Goal: Task Accomplishment & Management: Complete application form

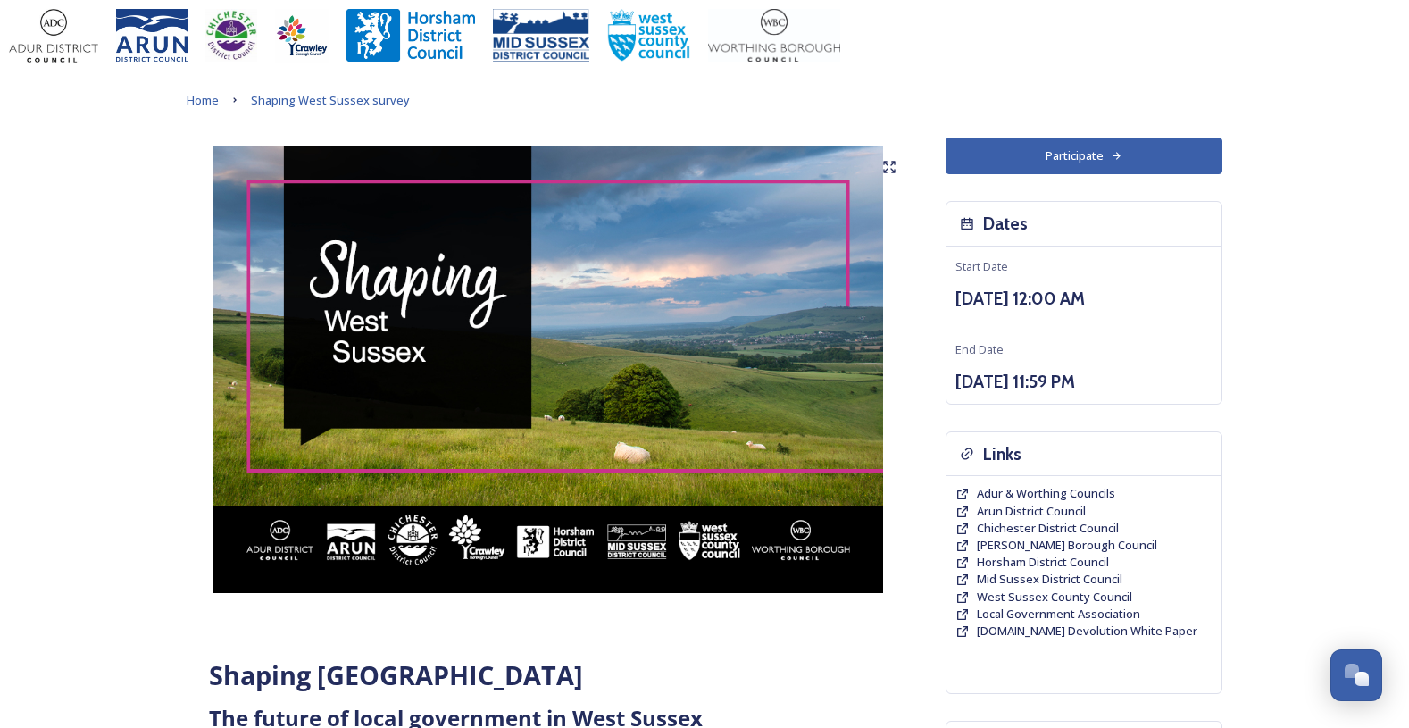
click at [1075, 159] on button "Participate" at bounding box center [1083, 155] width 277 height 37
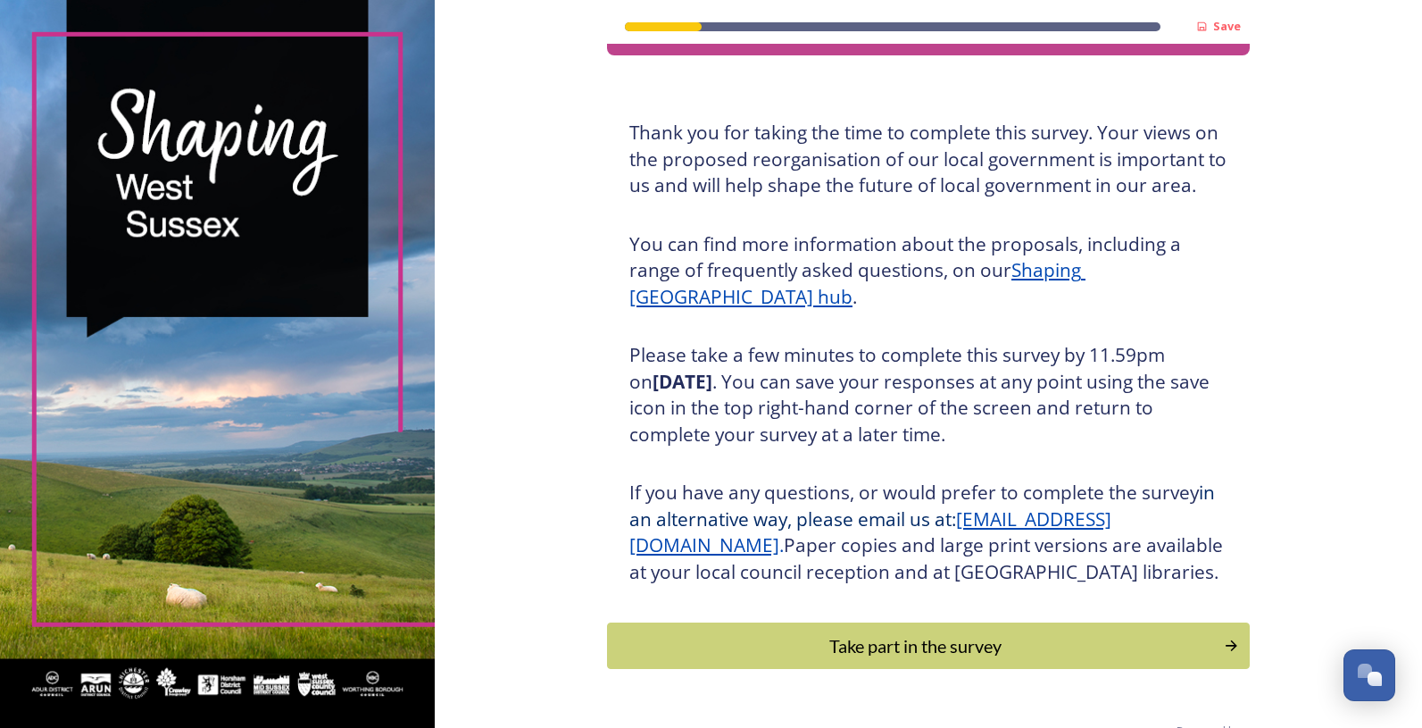
scroll to position [130, 0]
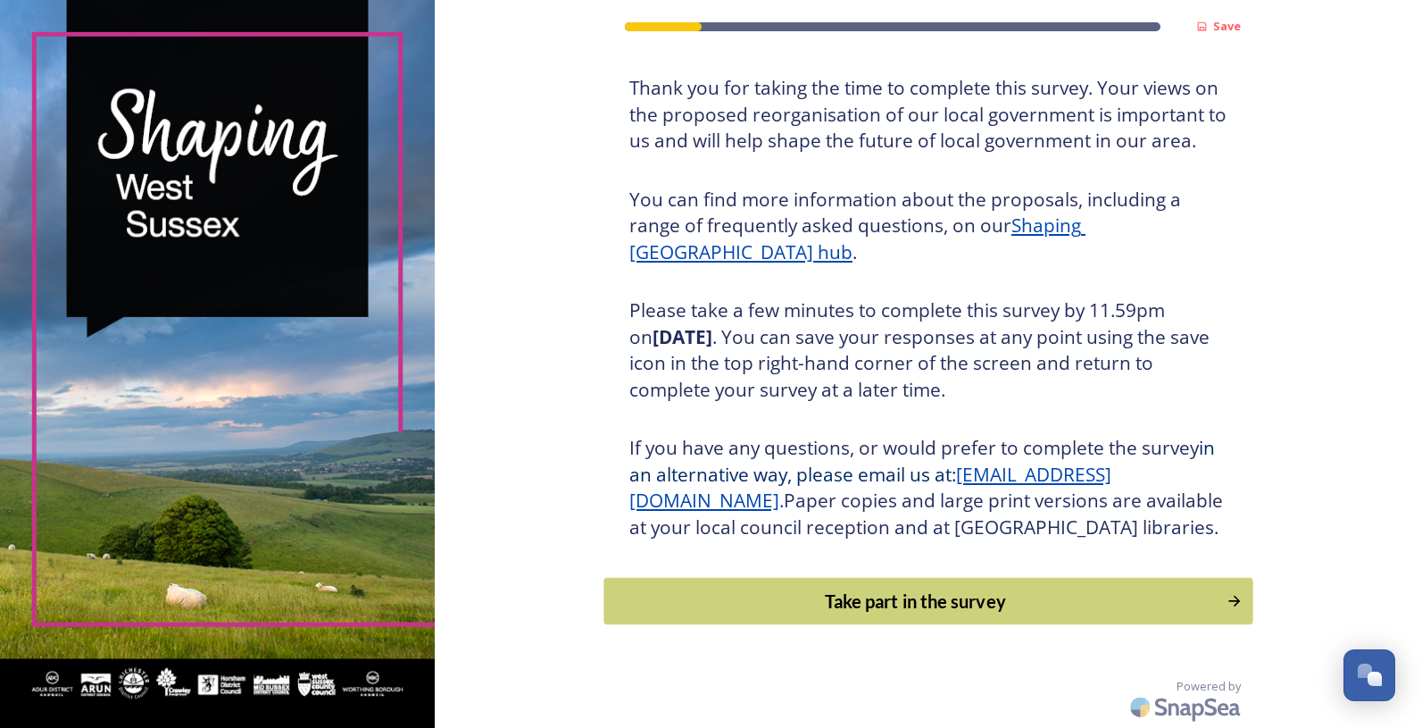
click at [904, 603] on div "Take part in the survey" at bounding box center [915, 600] width 603 height 27
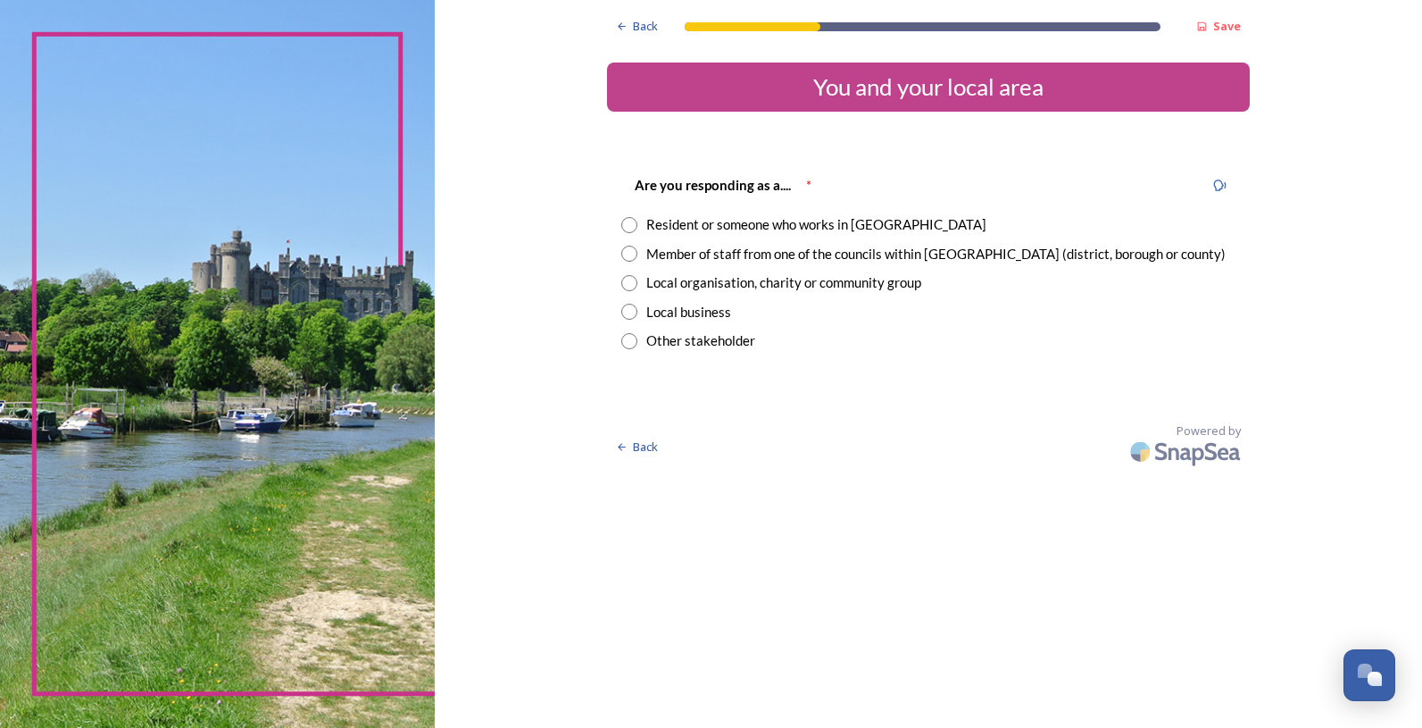
click at [622, 257] on input "radio" at bounding box center [629, 253] width 16 height 16
radio input "true"
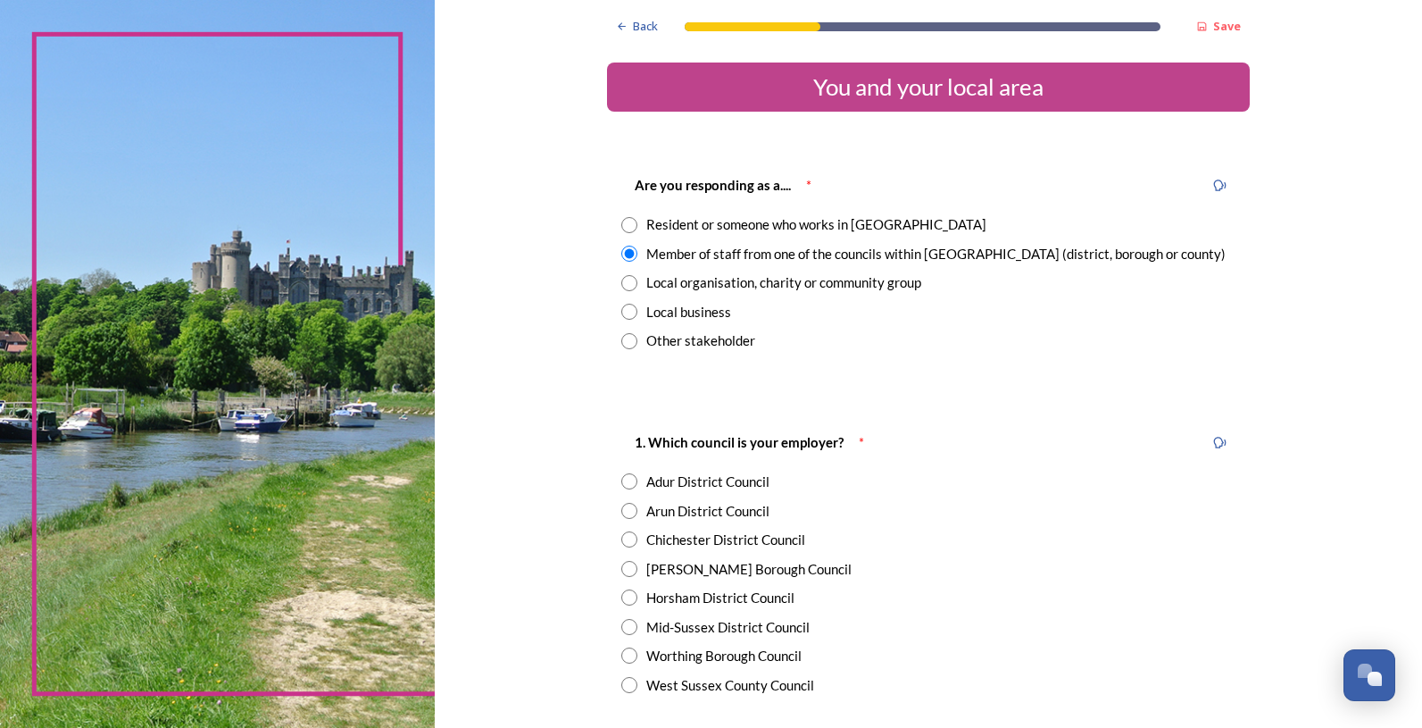
click at [628, 659] on input "radio" at bounding box center [629, 655] width 16 height 16
radio input "true"
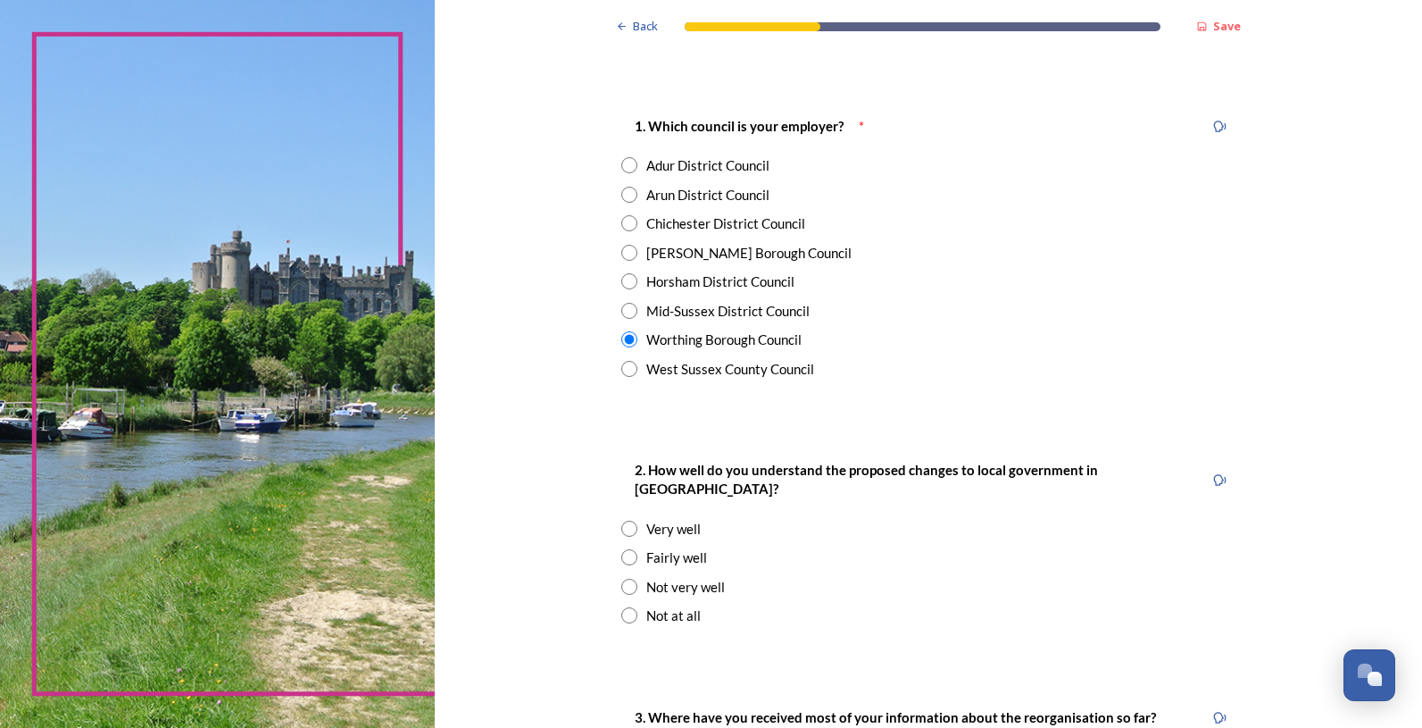
scroll to position [446, 0]
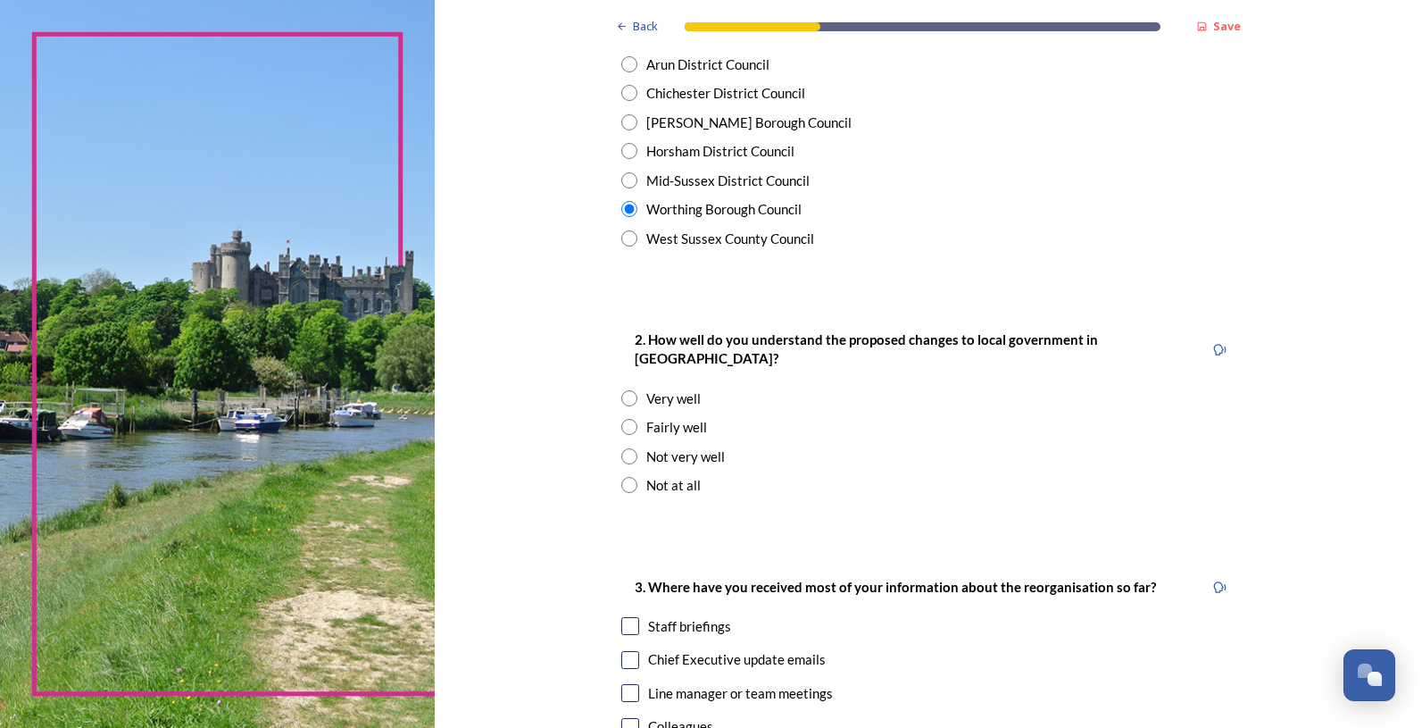
click at [621, 419] on input "radio" at bounding box center [629, 427] width 16 height 16
radio input "true"
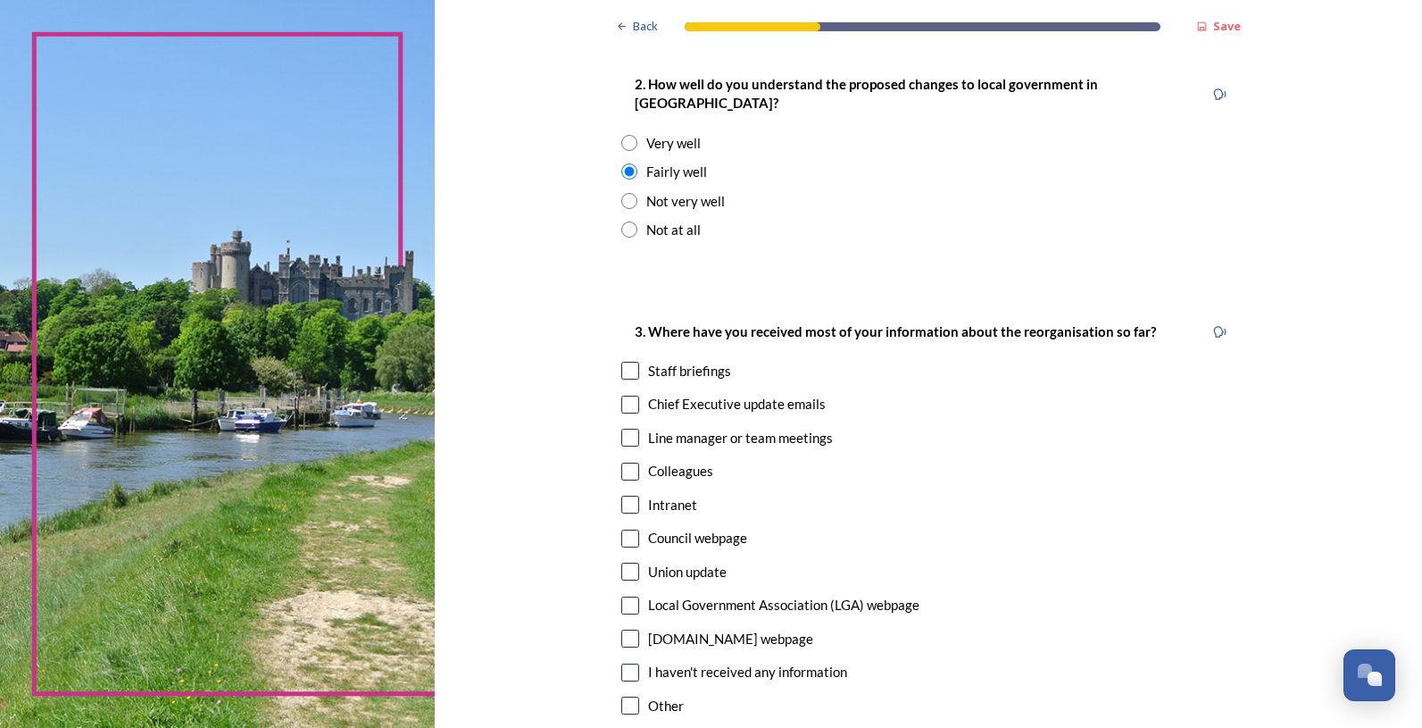
scroll to position [714, 0]
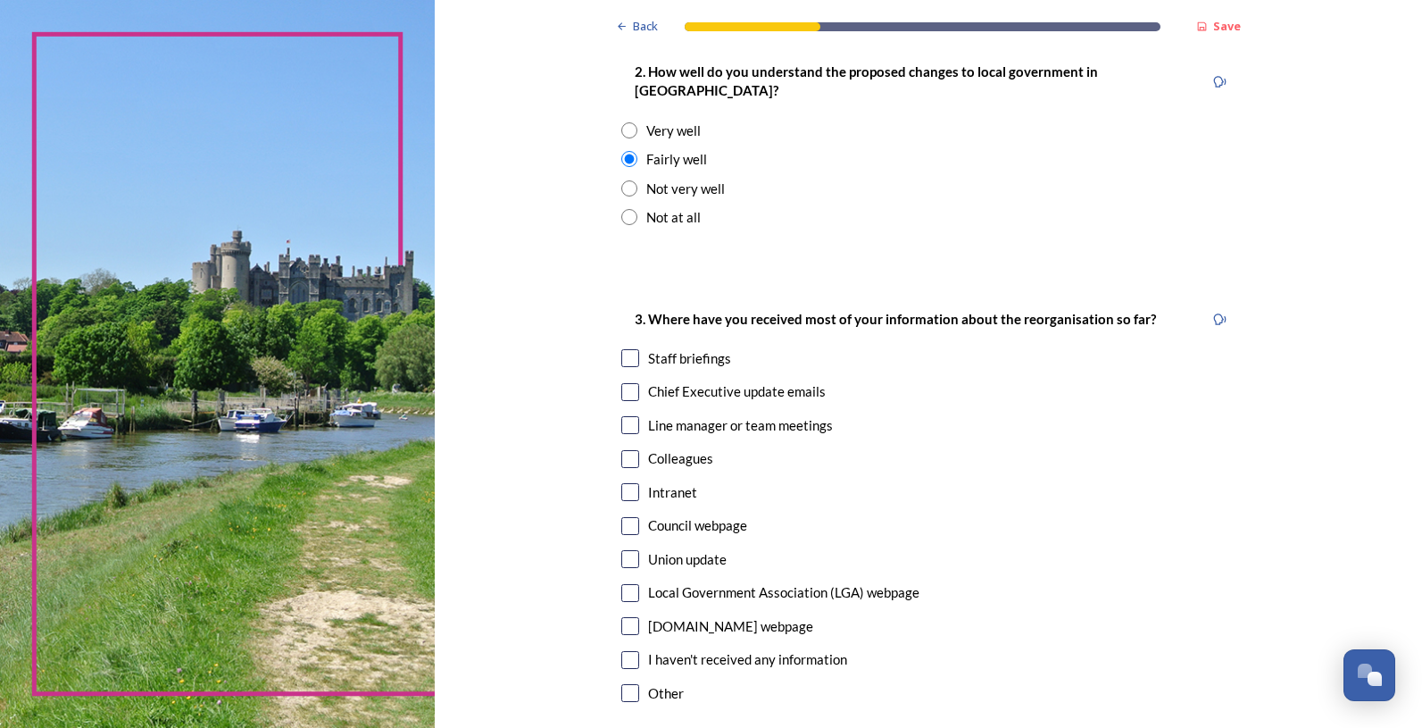
click at [626, 349] on input "checkbox" at bounding box center [630, 358] width 18 height 18
checkbox input "true"
click at [624, 383] on input "checkbox" at bounding box center [630, 392] width 18 height 18
checkbox input "true"
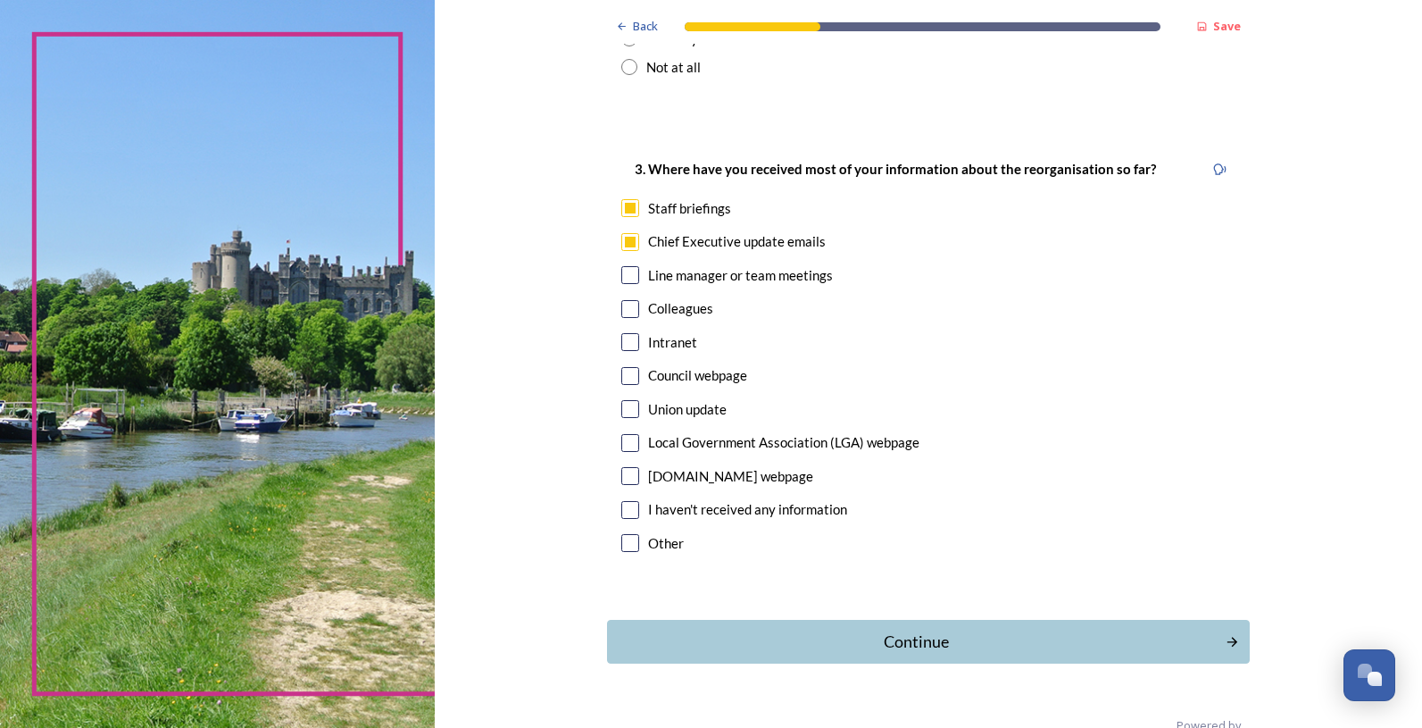
scroll to position [885, 0]
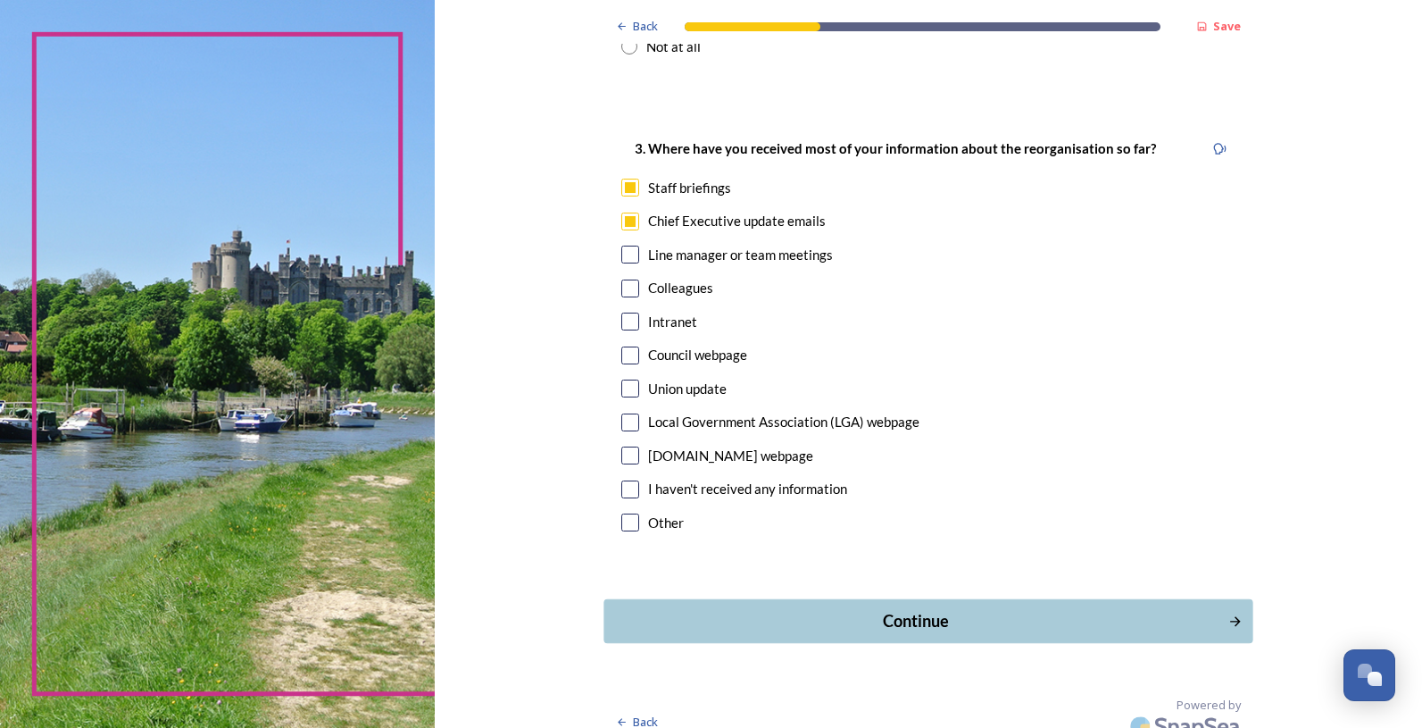
click at [900, 609] on div "Continue" at bounding box center [916, 621] width 604 height 24
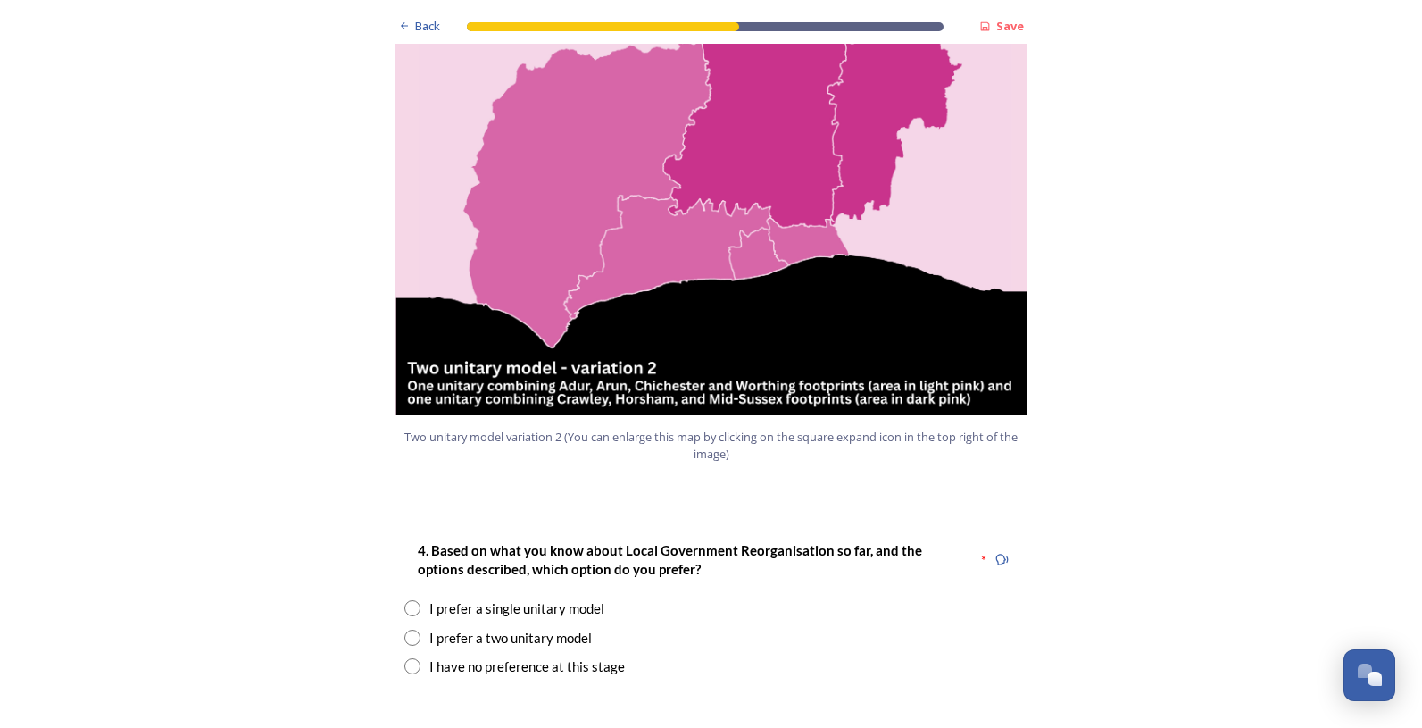
scroll to position [1964, 0]
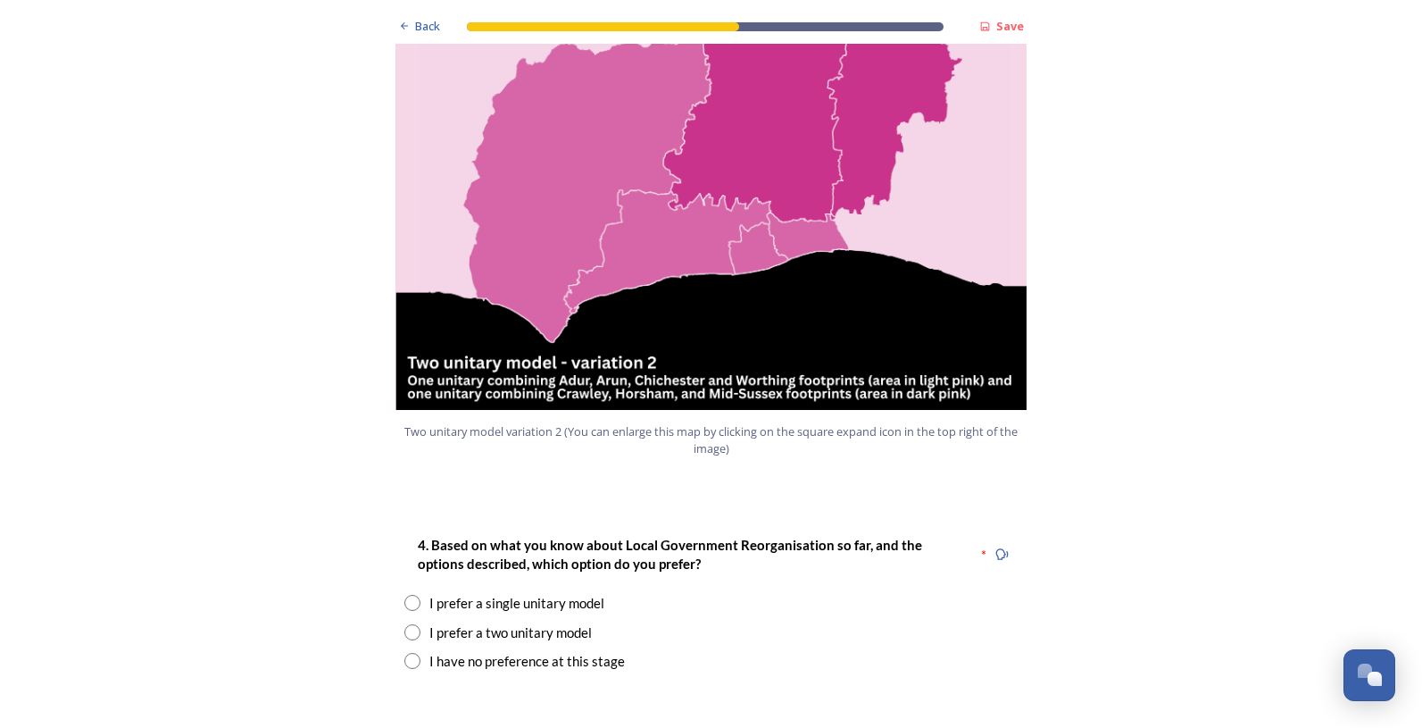
click at [407, 624] on input "radio" at bounding box center [412, 632] width 16 height 16
radio input "true"
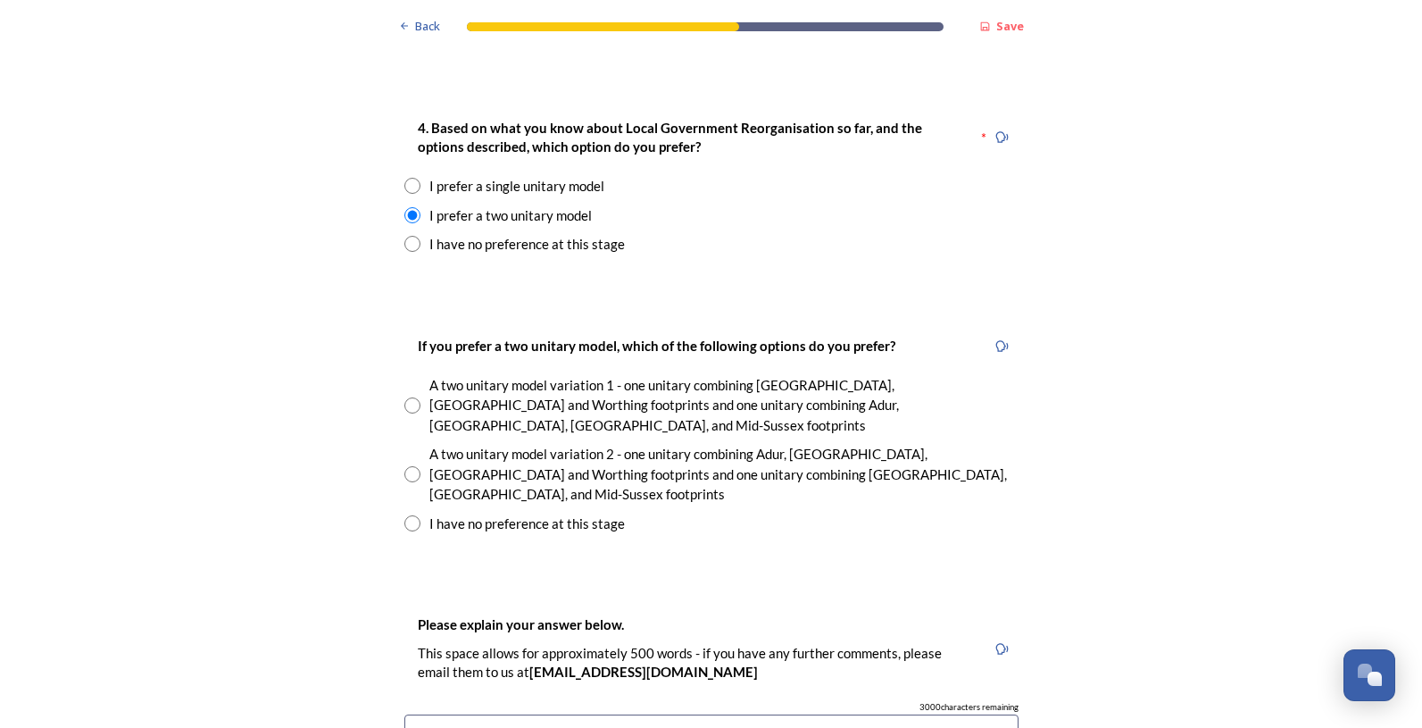
scroll to position [2499, 0]
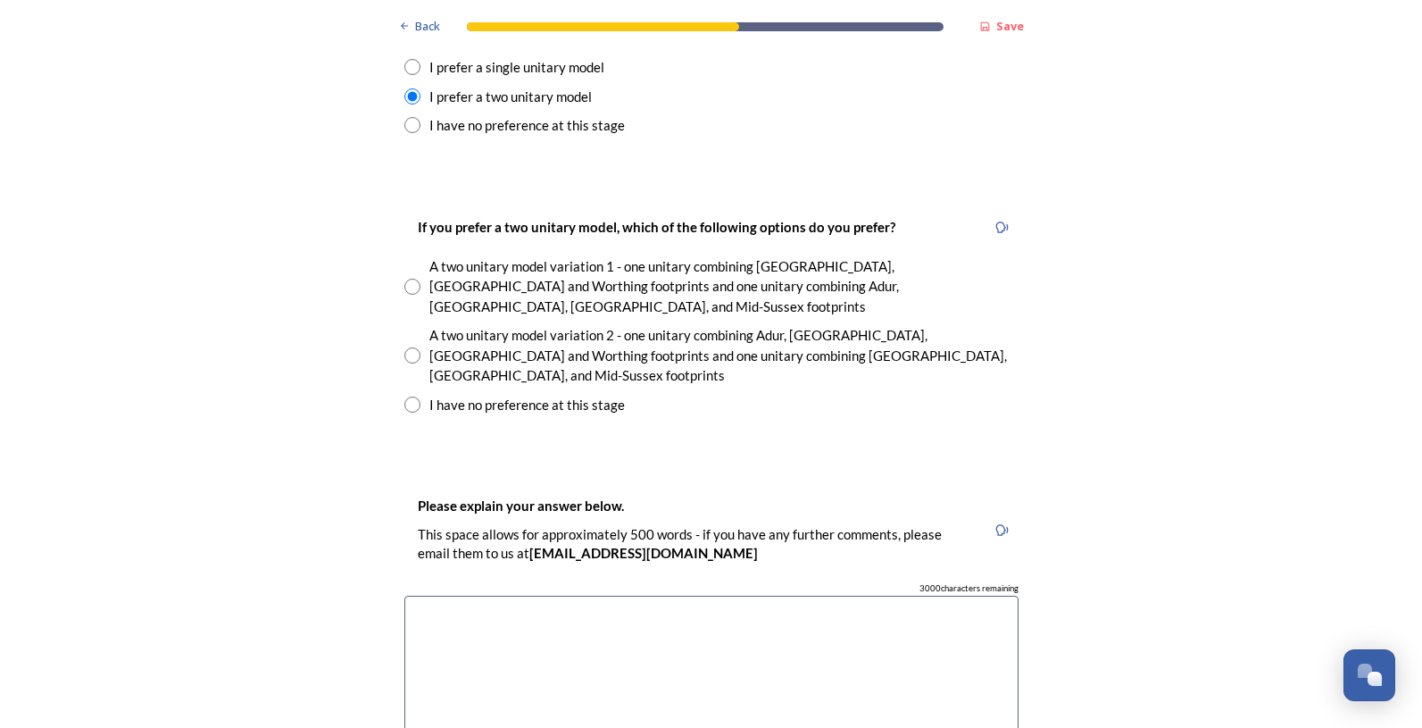
click at [410, 347] on input "radio" at bounding box center [412, 355] width 16 height 16
radio input "true"
click at [511, 595] on textarea at bounding box center [711, 695] width 614 height 201
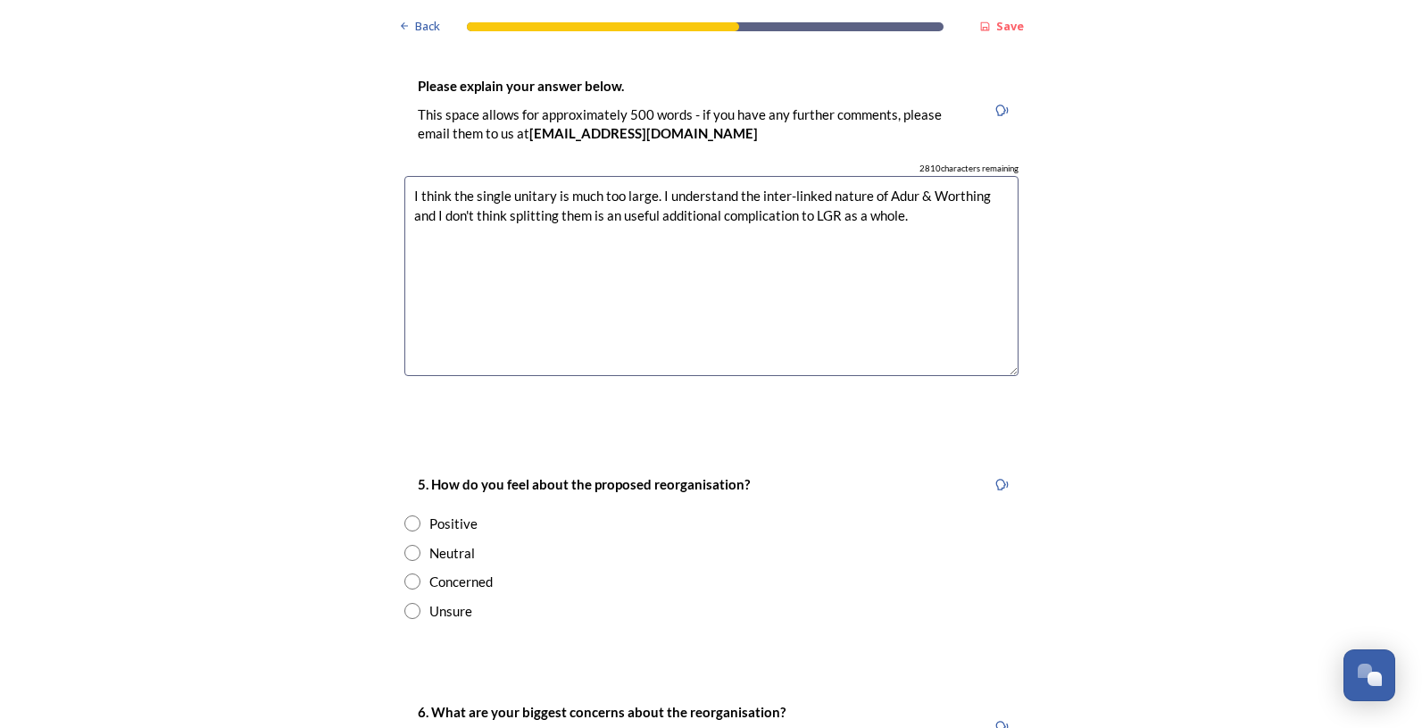
scroll to position [2946, 0]
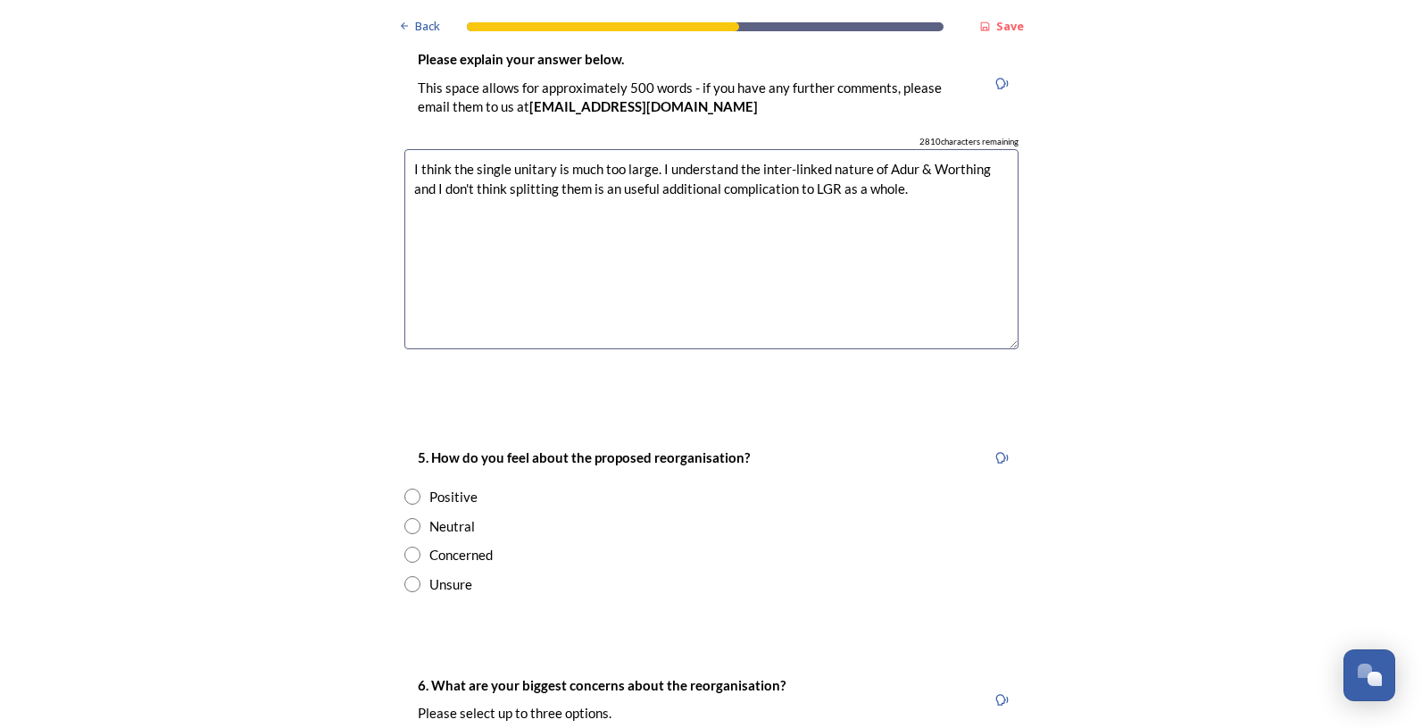
type textarea "I think the single unitary is much too large. I understand the inter-linked nat…"
click at [408, 488] on input "radio" at bounding box center [412, 496] width 16 height 16
radio input "true"
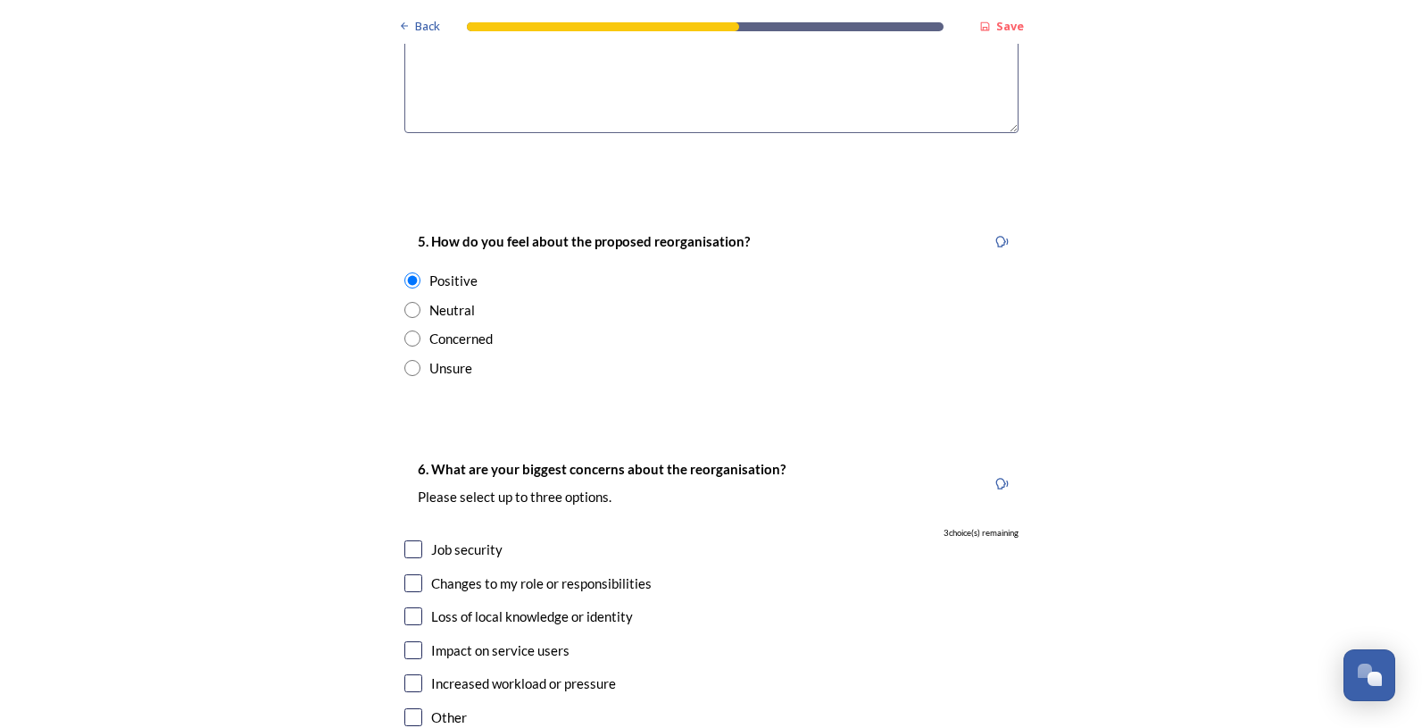
scroll to position [3214, 0]
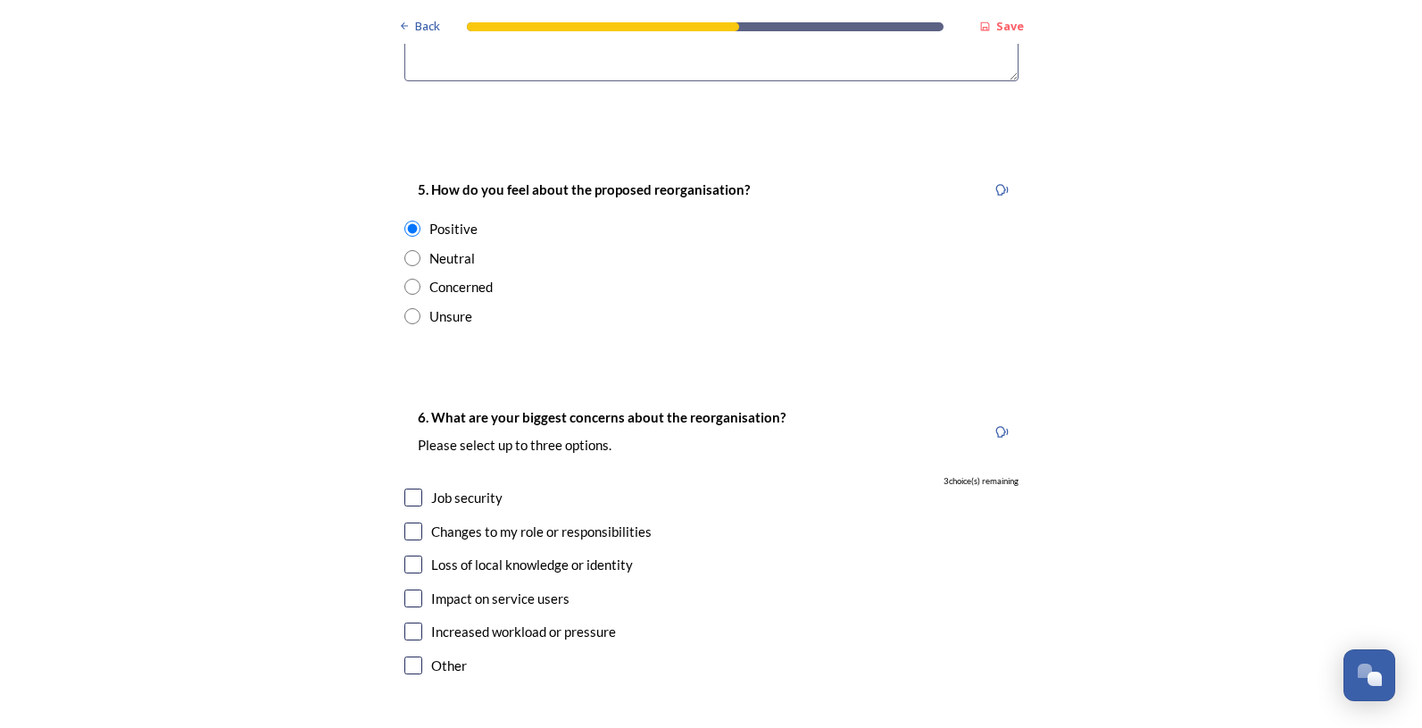
click at [412, 589] on input "checkbox" at bounding box center [413, 598] width 18 height 18
checkbox input "true"
click at [404, 555] on input "checkbox" at bounding box center [413, 564] width 18 height 18
checkbox input "true"
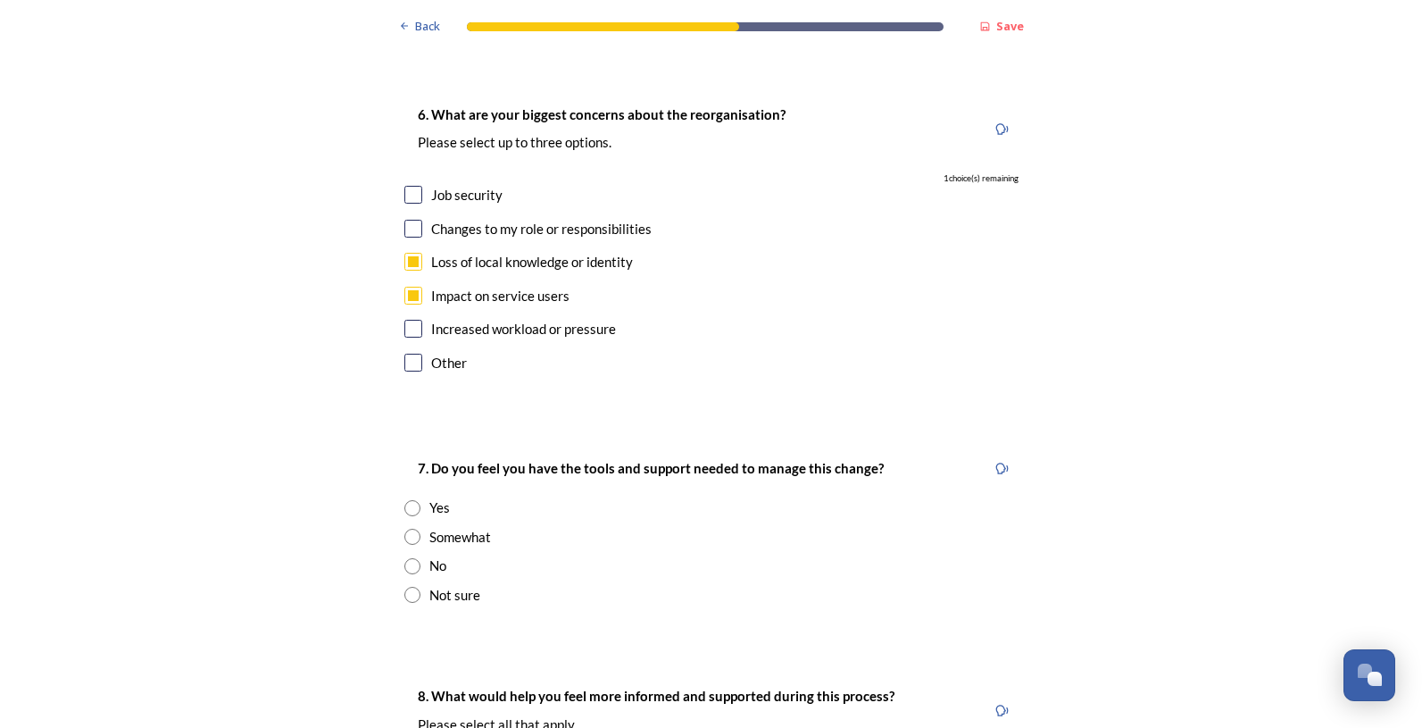
scroll to position [3571, 0]
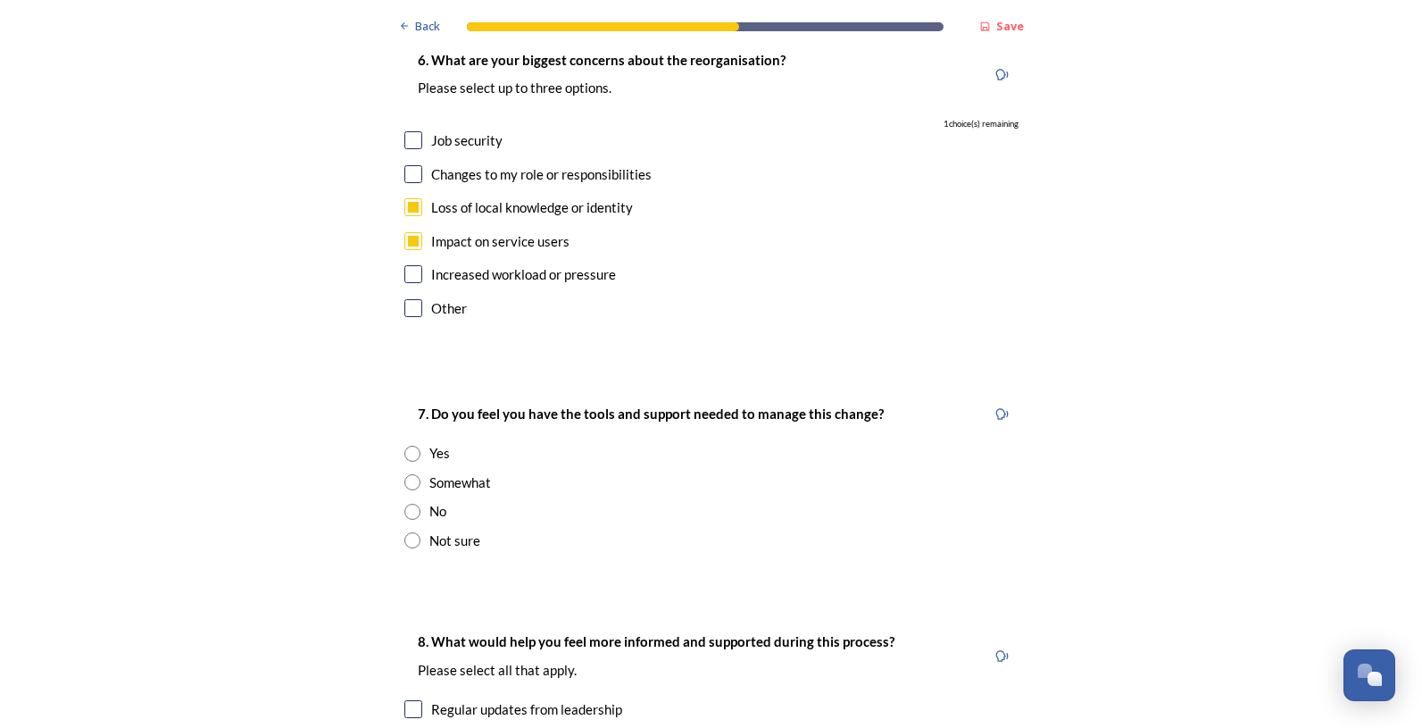
click at [404, 474] on input "radio" at bounding box center [412, 482] width 16 height 16
radio input "true"
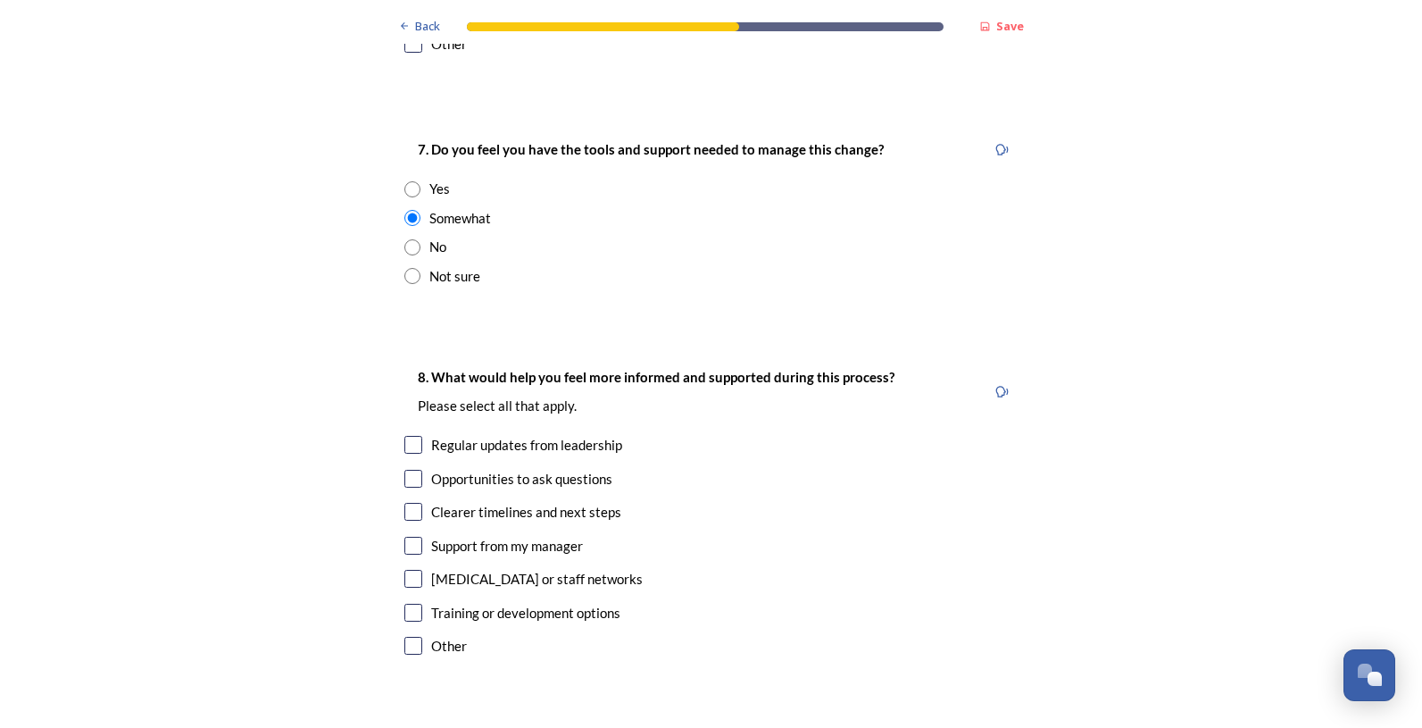
scroll to position [3838, 0]
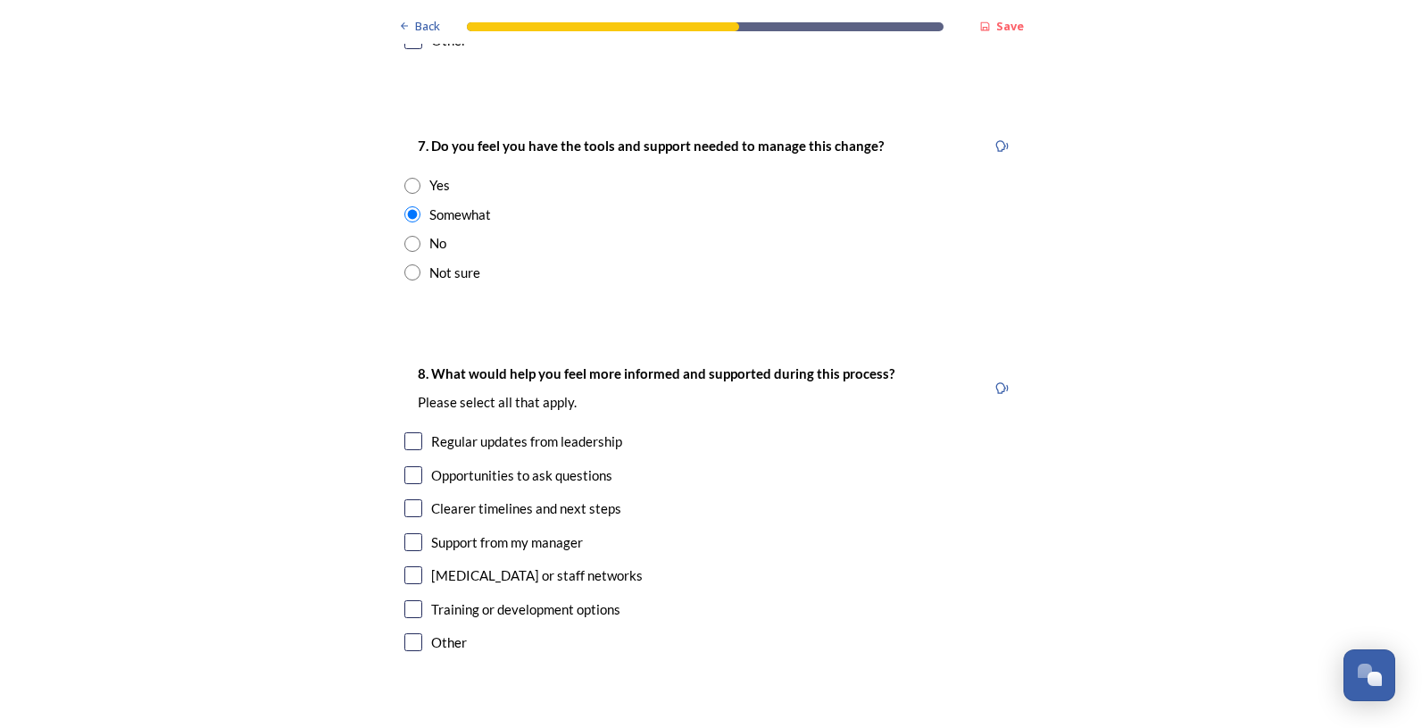
click at [408, 432] on input "checkbox" at bounding box center [413, 441] width 18 height 18
checkbox input "true"
click at [405, 466] on input "checkbox" at bounding box center [413, 475] width 18 height 18
checkbox input "true"
click at [409, 499] on input "checkbox" at bounding box center [413, 508] width 18 height 18
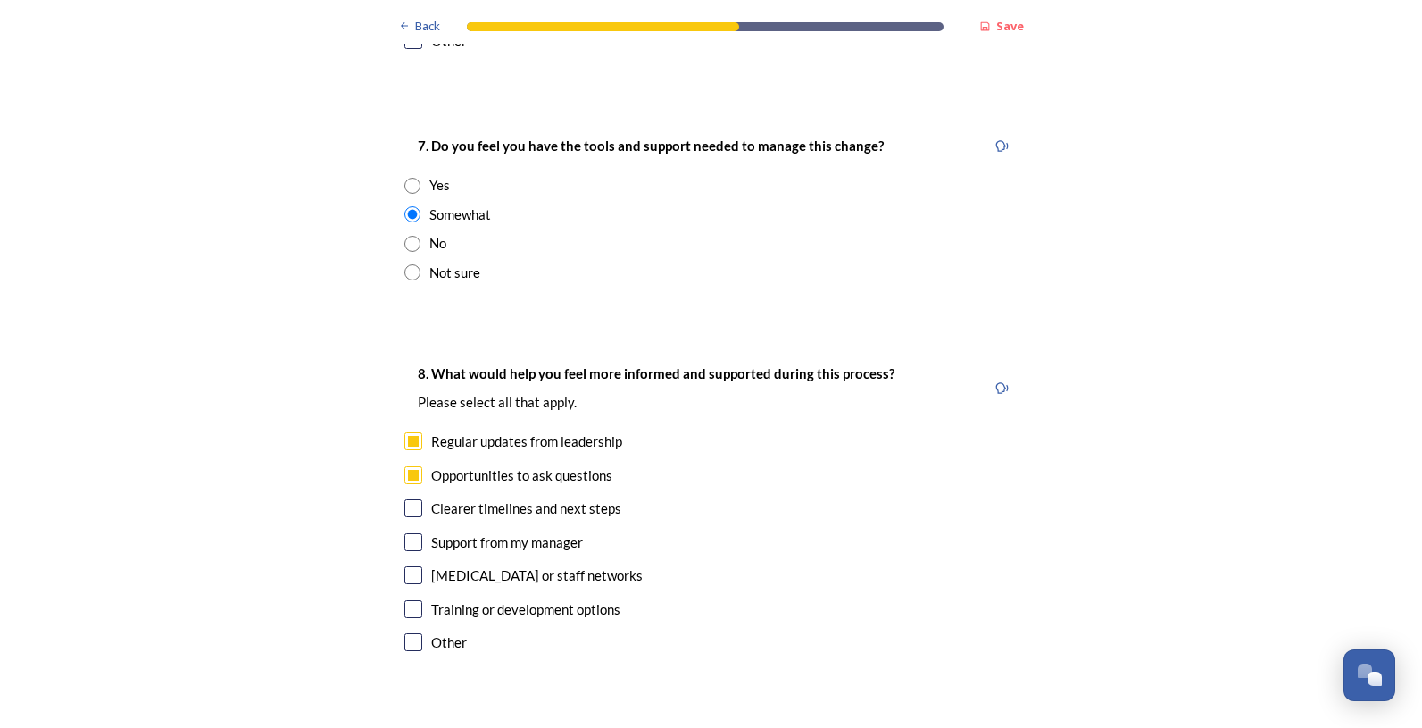
checkbox input "true"
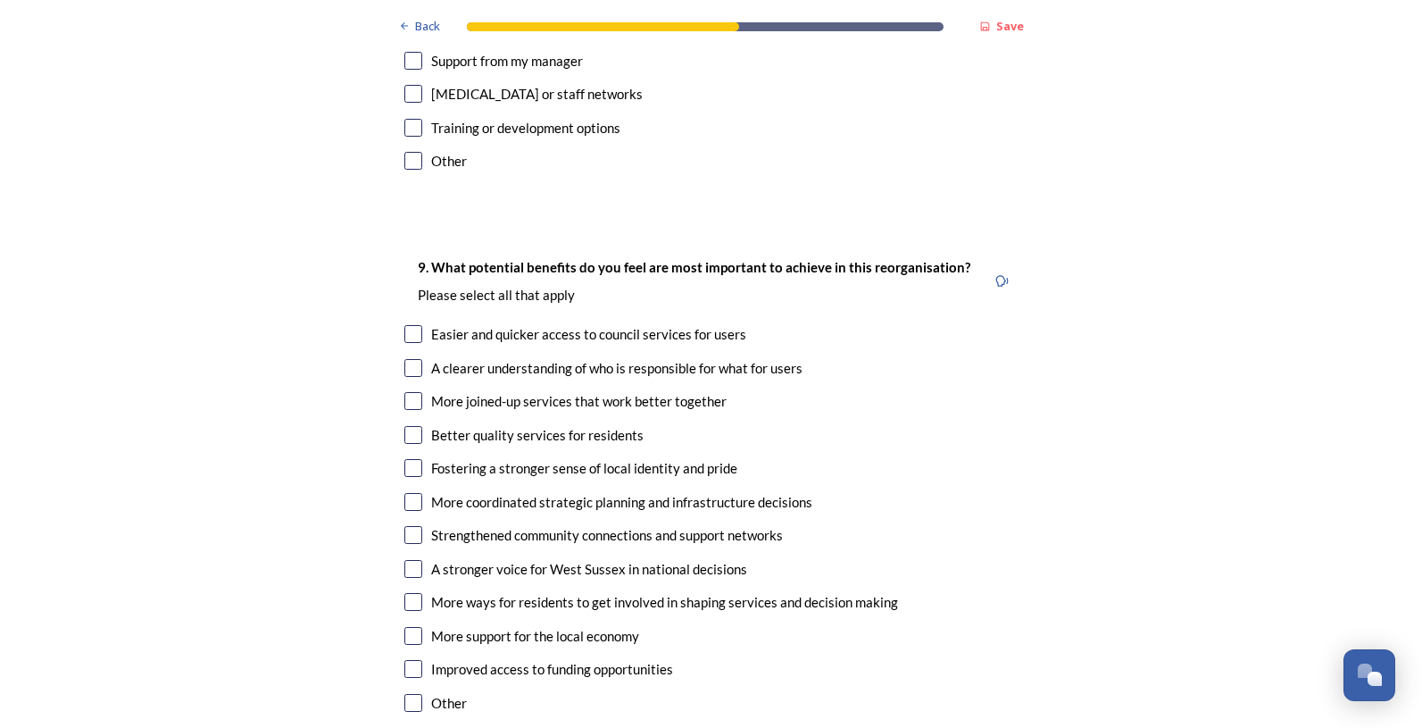
scroll to position [4374, 0]
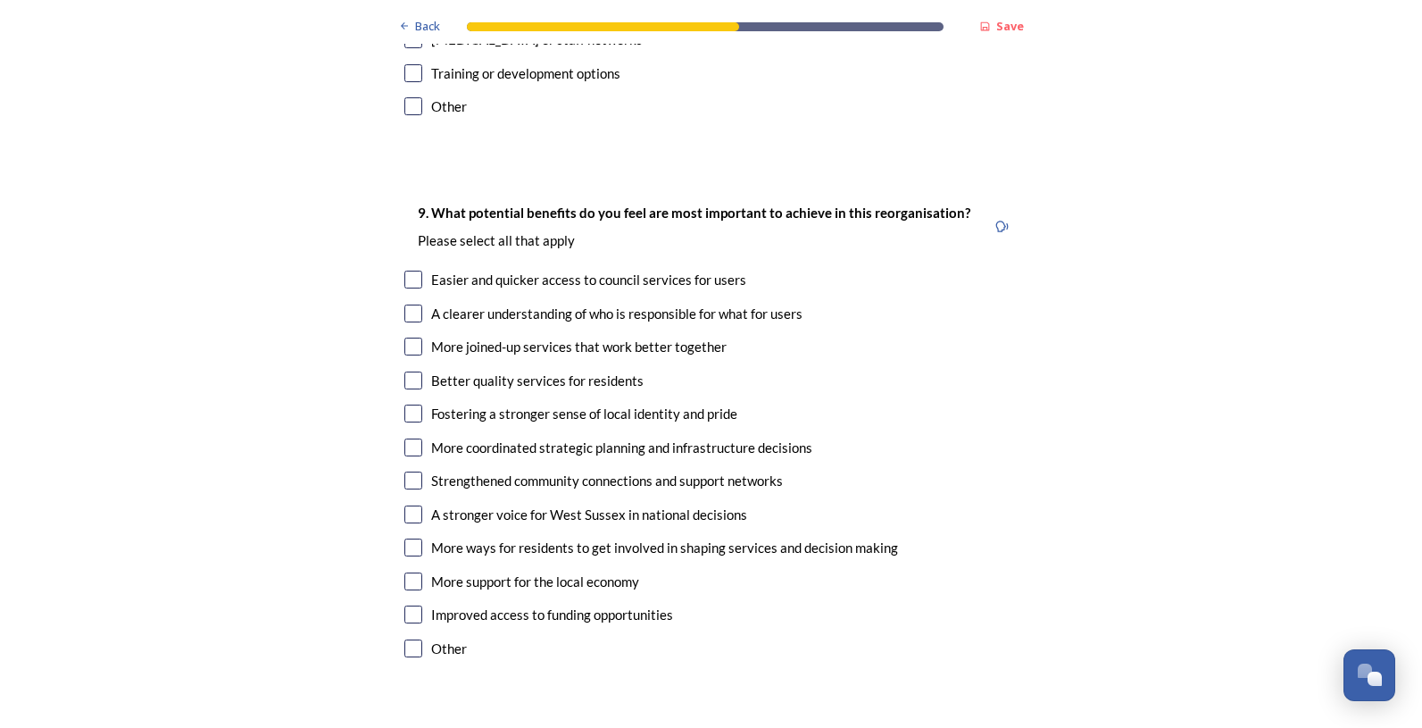
click at [404, 270] on input "checkbox" at bounding box center [413, 279] width 18 height 18
checkbox input "true"
click at [407, 304] on input "checkbox" at bounding box center [413, 313] width 18 height 18
checkbox input "true"
click at [408, 337] on input "checkbox" at bounding box center [413, 346] width 18 height 18
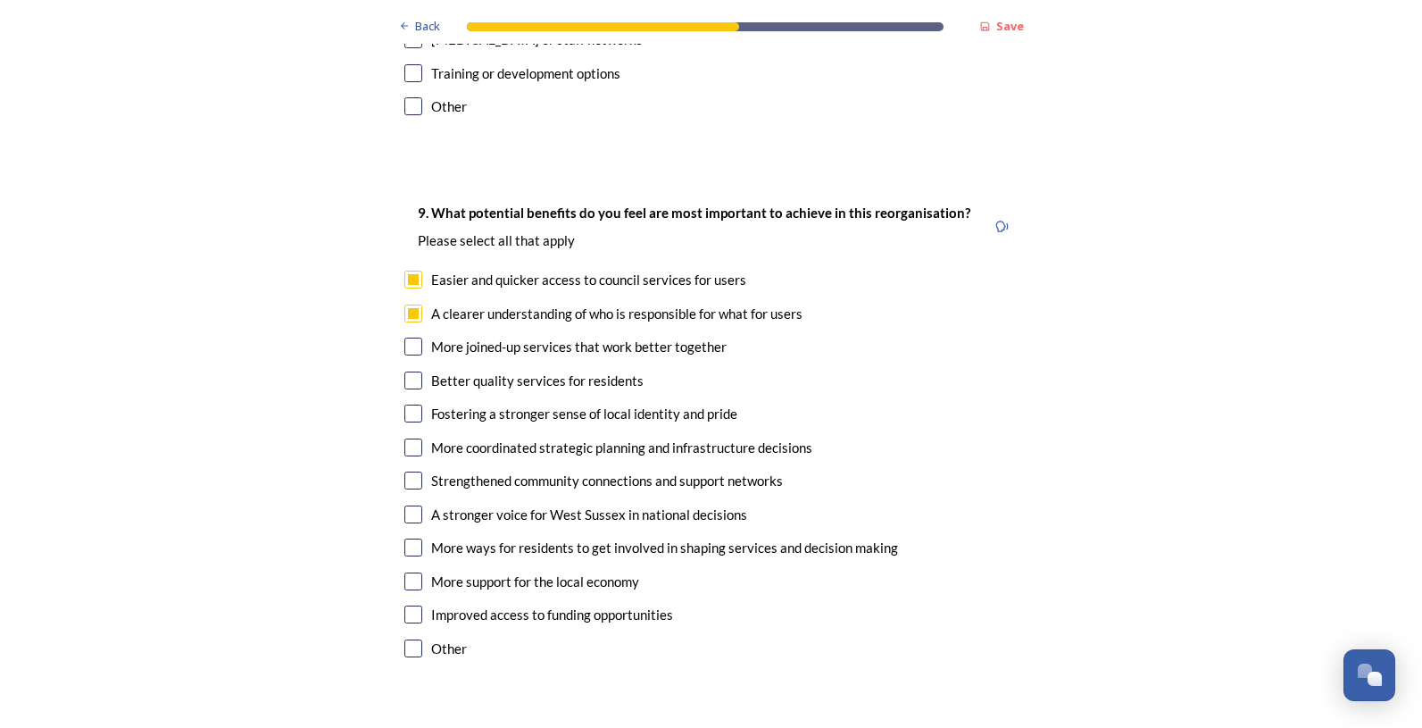
checkbox input "true"
click at [406, 371] on input "checkbox" at bounding box center [413, 380] width 18 height 18
checkbox input "true"
click at [407, 438] on input "checkbox" at bounding box center [413, 447] width 18 height 18
checkbox input "true"
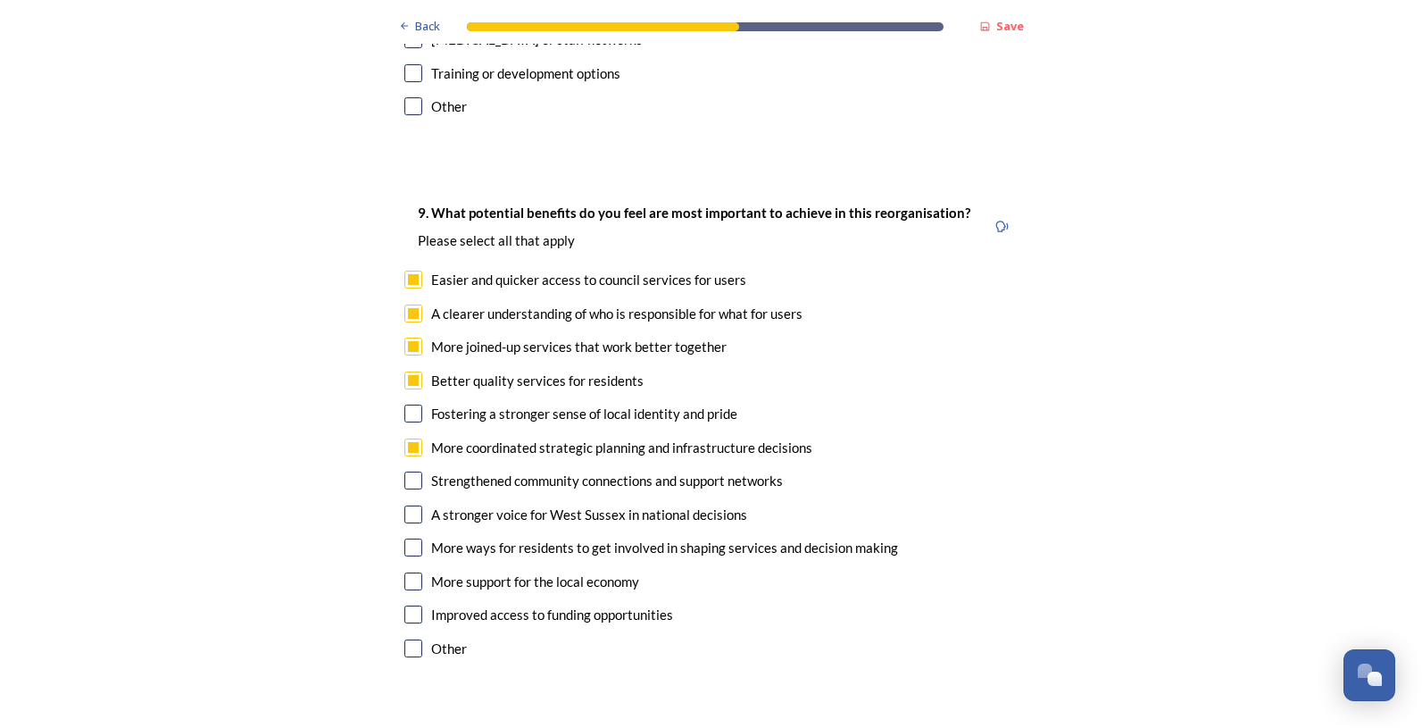
click at [407, 505] on input "checkbox" at bounding box center [413, 514] width 18 height 18
checkbox input "true"
click at [404, 605] on input "checkbox" at bounding box center [413, 614] width 18 height 18
checkbox input "true"
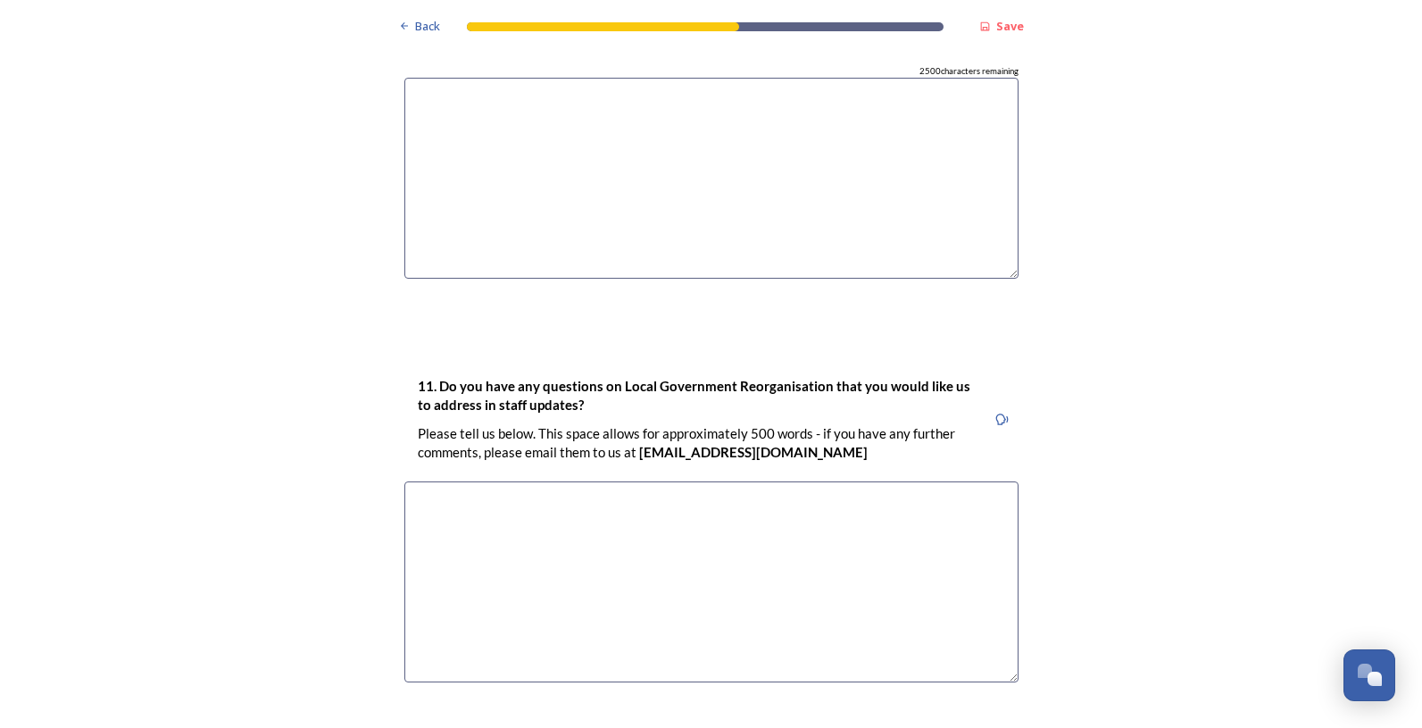
scroll to position [5266, 0]
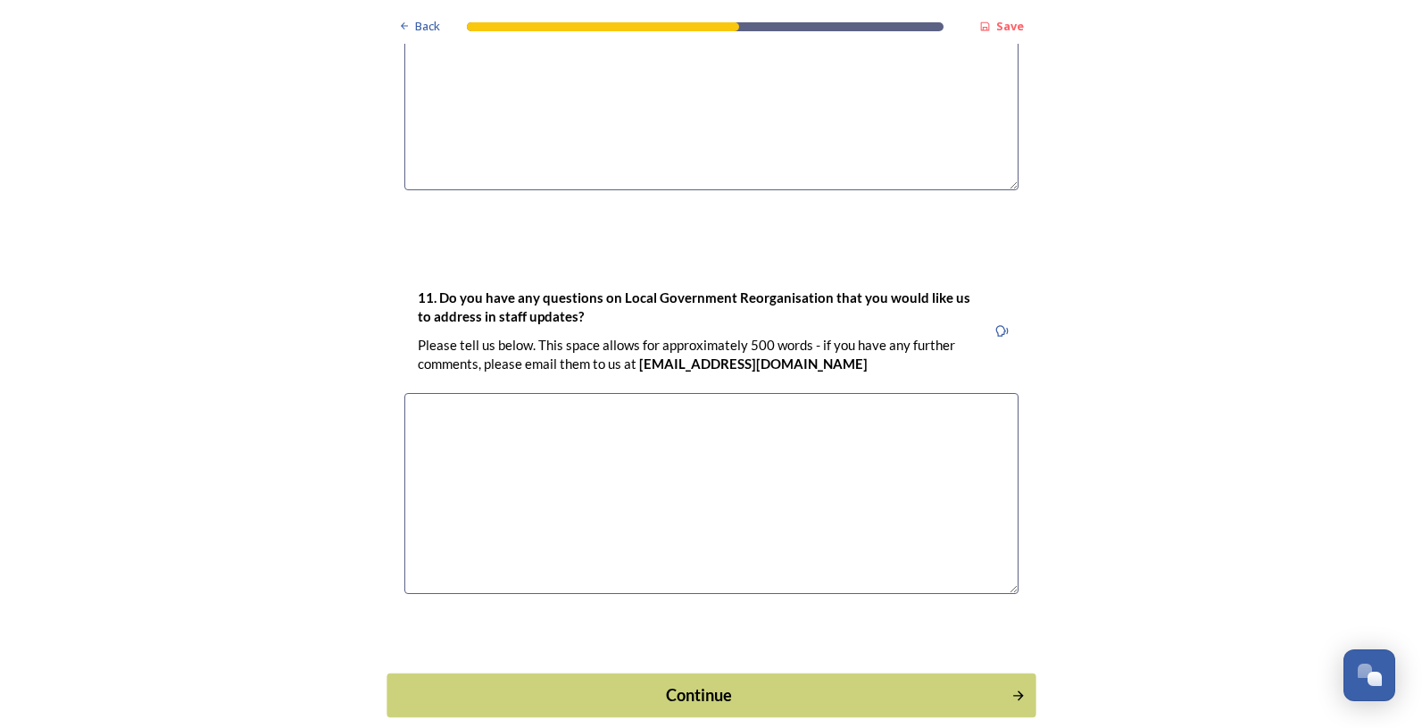
click at [679, 682] on div "Continue" at bounding box center [698, 694] width 604 height 24
